Goal: Information Seeking & Learning: Learn about a topic

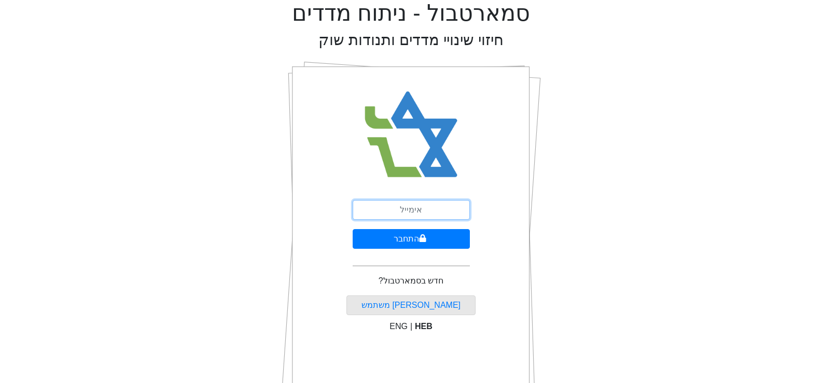
click at [376, 212] on input "email" at bounding box center [411, 210] width 117 height 20
type input "[EMAIL_ADDRESS][DOMAIN_NAME]"
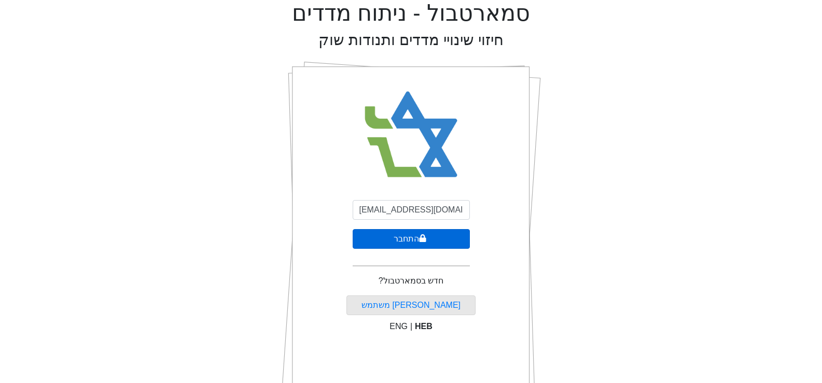
click at [430, 245] on button "התחבר" at bounding box center [411, 239] width 117 height 20
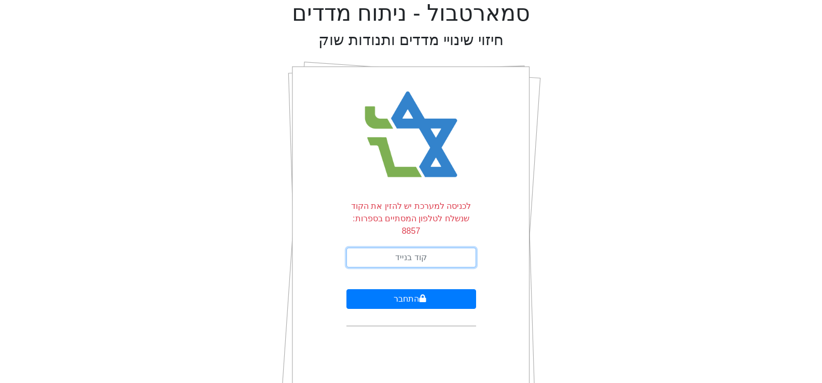
click at [418, 248] on input "text" at bounding box center [411, 258] width 130 height 20
type input "237576"
click at [346, 289] on button "התחבר" at bounding box center [411, 299] width 130 height 20
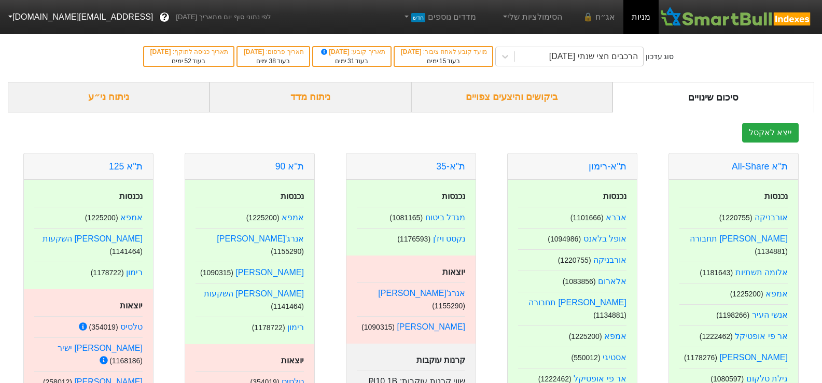
click at [322, 102] on div "ניתוח מדד" at bounding box center [310, 97] width 202 height 31
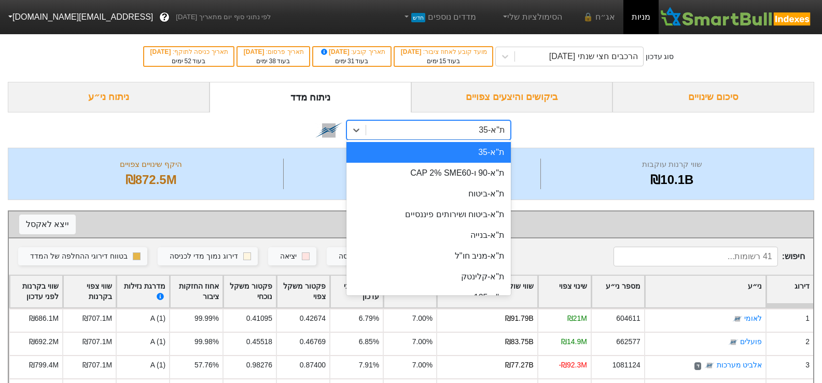
click at [417, 134] on div "ת"א-35" at bounding box center [438, 130] width 144 height 19
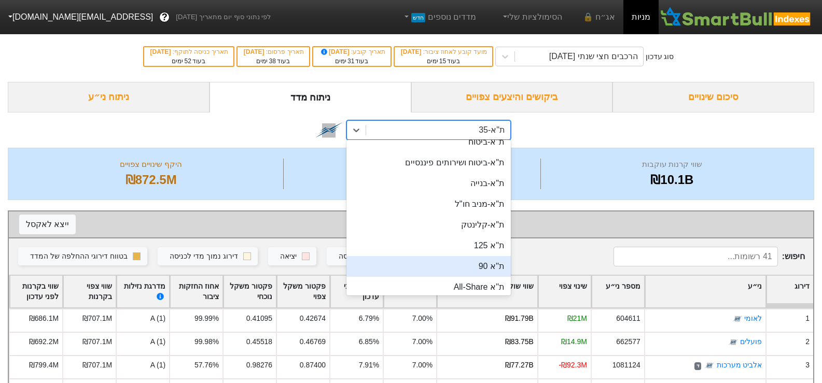
click at [460, 264] on div "ת''א 90" at bounding box center [428, 266] width 164 height 21
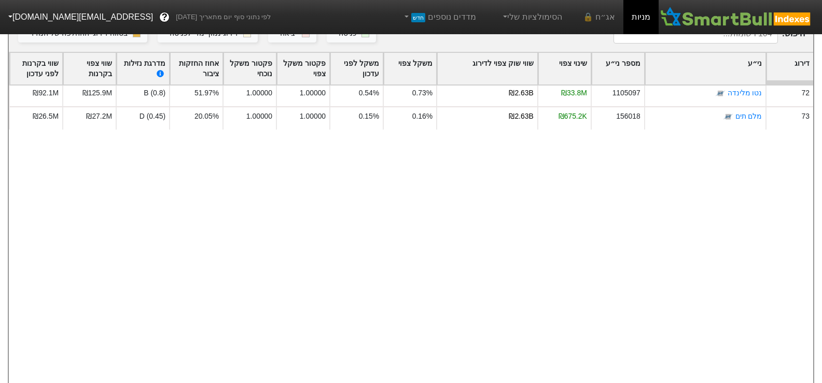
scroll to position [1296, 0]
